Goal: Task Accomplishment & Management: Manage account settings

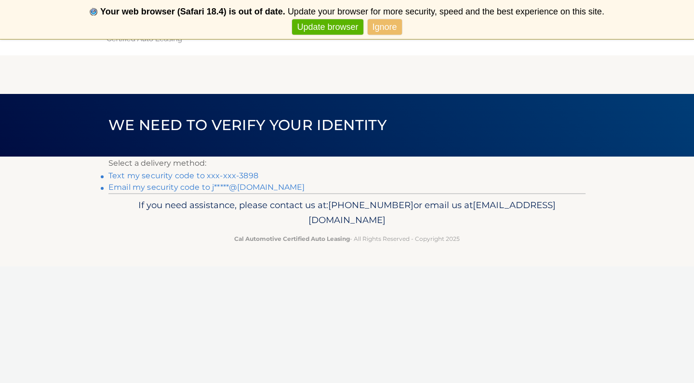
click at [233, 173] on link "Text my security code to xxx-xxx-3898" at bounding box center [183, 175] width 150 height 9
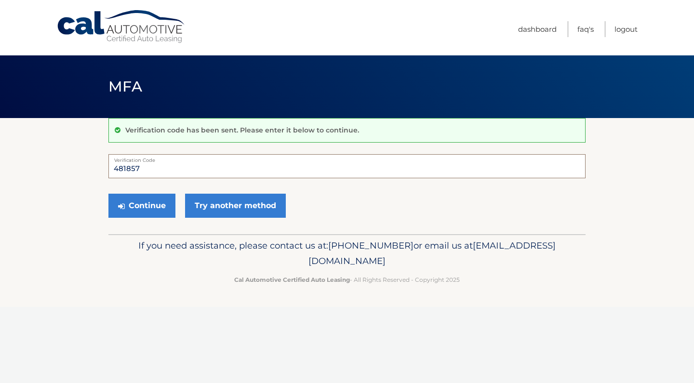
type input "481857"
click at [142, 205] on button "Continue" at bounding box center [141, 206] width 67 height 24
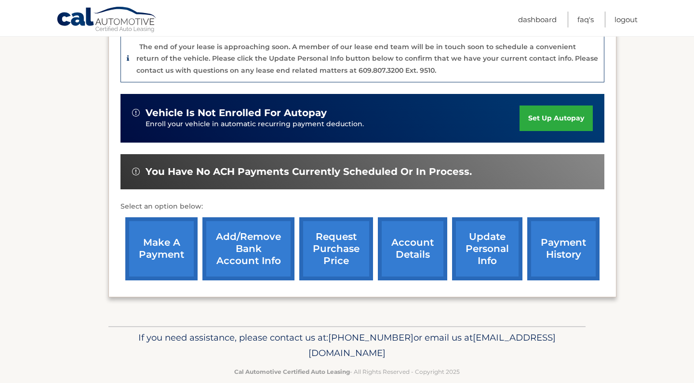
scroll to position [257, 0]
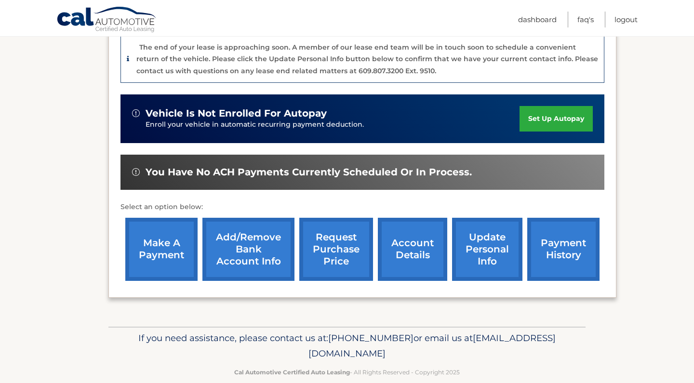
click at [164, 228] on link "make a payment" at bounding box center [161, 249] width 72 height 63
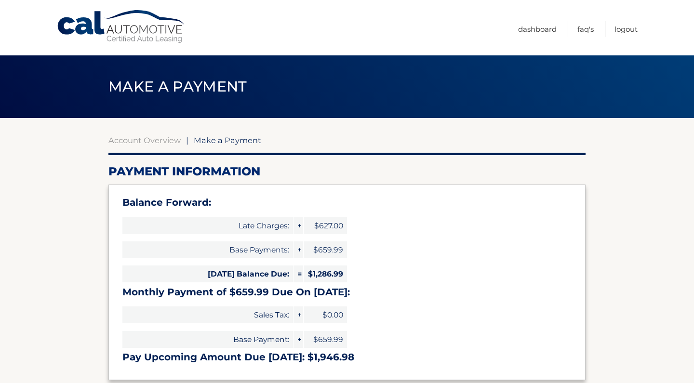
select select "ODBmY2U2MmEtYTRkNy00MWRiLWJkNTMtNTNmNTc2ZGY0MDJj"
